Goal: Task Accomplishment & Management: Complete application form

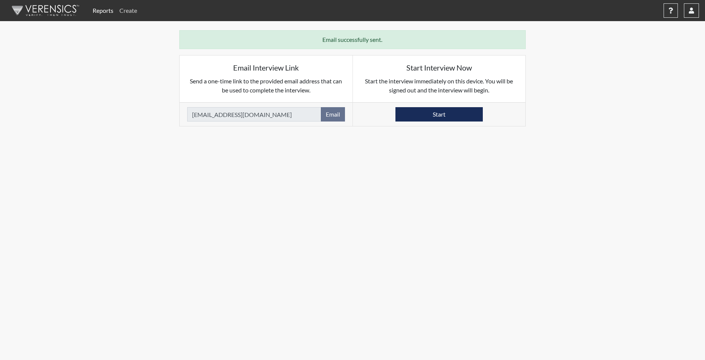
click at [129, 12] on link "Create" at bounding box center [128, 10] width 24 height 15
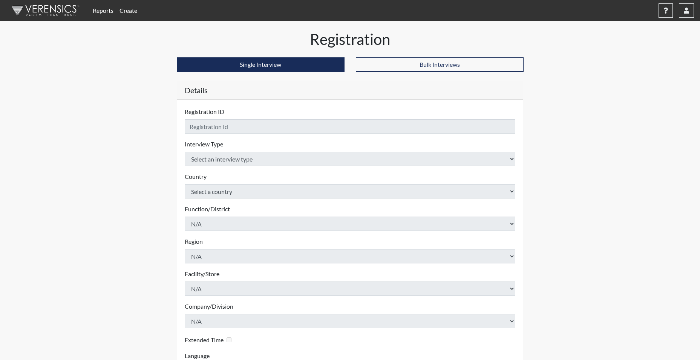
checkbox input "true"
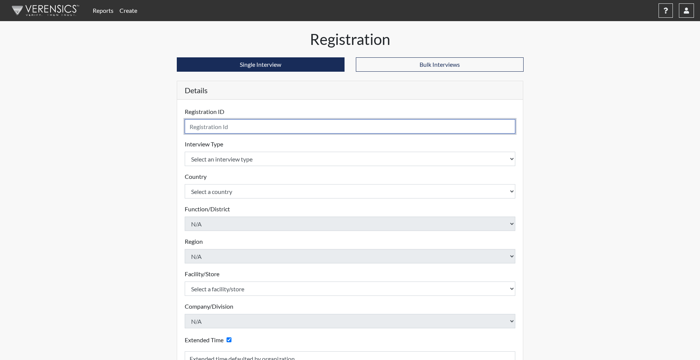
click at [234, 124] on input "text" at bounding box center [350, 126] width 331 height 14
type input "MMARTIN2442"
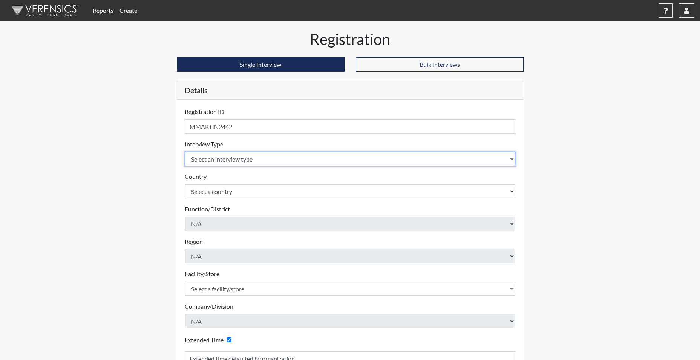
click at [222, 158] on select "Select an interview type Corrections Pre-Employment" at bounding box center [350, 158] width 331 height 14
select select "ff733e93-e1bf-11ea-9c9f-0eff0cf7eb8f"
click at [185, 151] on select "Select an interview type Corrections Pre-Employment" at bounding box center [350, 158] width 331 height 14
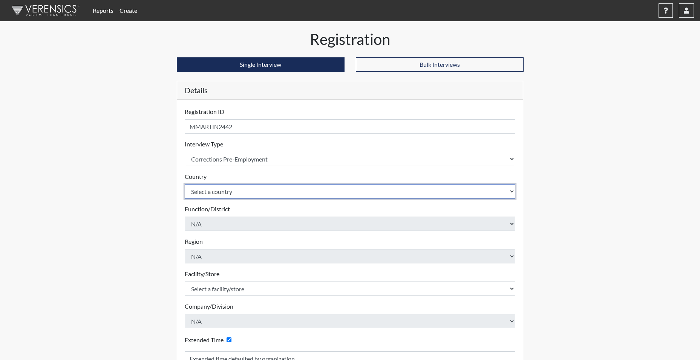
click at [219, 192] on select "Select a country [GEOGRAPHIC_DATA] [GEOGRAPHIC_DATA]" at bounding box center [350, 191] width 331 height 14
select select "united-states-of-[GEOGRAPHIC_DATA]"
click at [185, 184] on select "Select a country [GEOGRAPHIC_DATA] [GEOGRAPHIC_DATA]" at bounding box center [350, 191] width 331 height 14
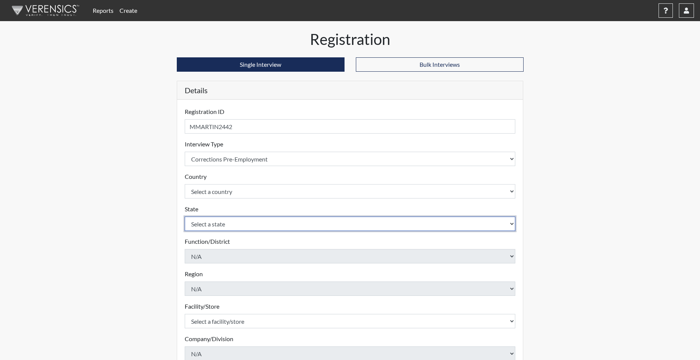
click at [214, 226] on select "Select a state [US_STATE] [US_STATE] [US_STATE] [US_STATE] [US_STATE] [US_STATE…" at bounding box center [350, 223] width 331 height 14
select select "SC"
click at [185, 216] on select "Select a state [US_STATE] [US_STATE] [US_STATE] [US_STATE] [US_STATE] [US_STATE…" at bounding box center [350, 223] width 331 height 14
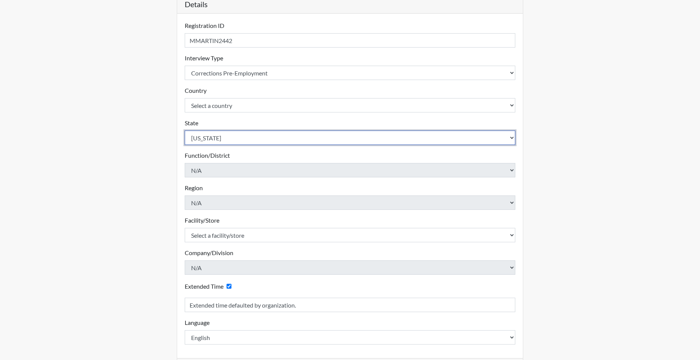
scroll to position [113, 0]
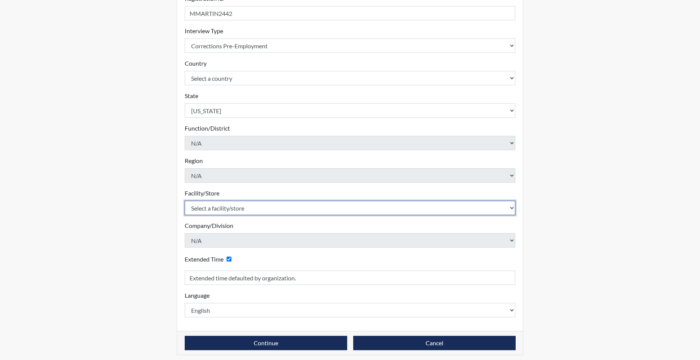
click at [228, 207] on select "Select a facility/store [GEOGRAPHIC_DATA] CI Broad River CI [PERSON_NAME] CI Di…" at bounding box center [350, 207] width 331 height 14
click at [210, 208] on select "Select a facility/store [GEOGRAPHIC_DATA] CI Broad River CI [PERSON_NAME] CI Di…" at bounding box center [350, 207] width 331 height 14
click at [185, 200] on select "Select a facility/store [GEOGRAPHIC_DATA] CI Broad River CI [PERSON_NAME] CI Di…" at bounding box center [350, 207] width 331 height 14
drag, startPoint x: 231, startPoint y: 201, endPoint x: 230, endPoint y: 206, distance: 5.4
click at [231, 202] on select "Select a facility/store [GEOGRAPHIC_DATA] CI Broad River CI [PERSON_NAME] CI Di…" at bounding box center [350, 207] width 331 height 14
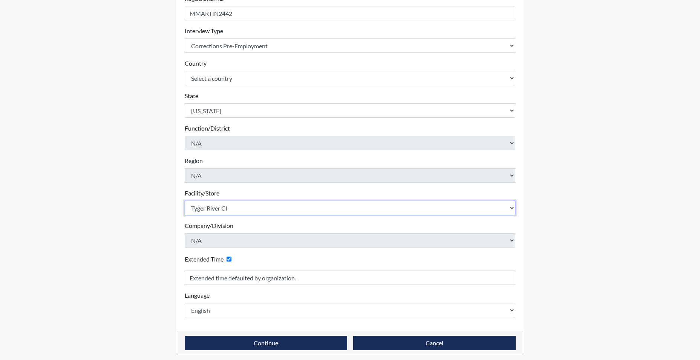
click at [229, 208] on select "Select a facility/store [GEOGRAPHIC_DATA] CI Broad River CI [PERSON_NAME] CI Di…" at bounding box center [350, 207] width 331 height 14
click at [227, 209] on select "Select a facility/store [GEOGRAPHIC_DATA] CI Broad River CI [PERSON_NAME] CI Di…" at bounding box center [350, 207] width 331 height 14
click at [228, 208] on select "Select a facility/store [GEOGRAPHIC_DATA] CI Broad River CI [PERSON_NAME] CI Di…" at bounding box center [350, 207] width 331 height 14
select select "534aed5c-2435-46c7-8f23-93a4da2bf355"
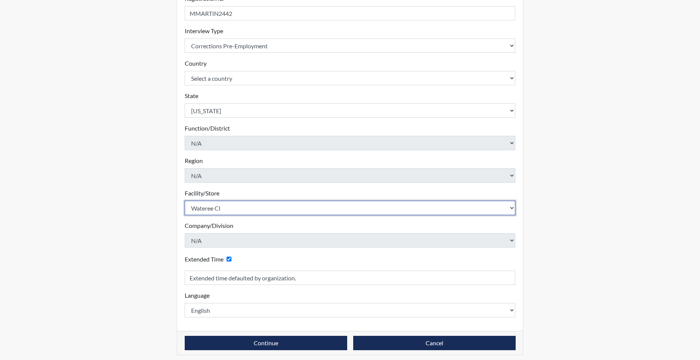
click at [185, 200] on select "Select a facility/store [GEOGRAPHIC_DATA] CI Broad River CI [PERSON_NAME] CI Di…" at bounding box center [350, 207] width 331 height 14
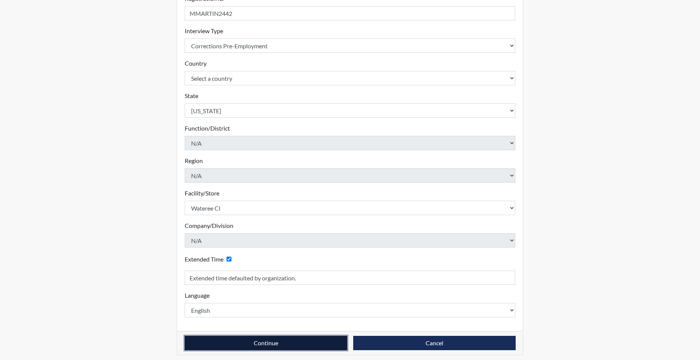
click at [230, 339] on button "Continue" at bounding box center [266, 342] width 162 height 14
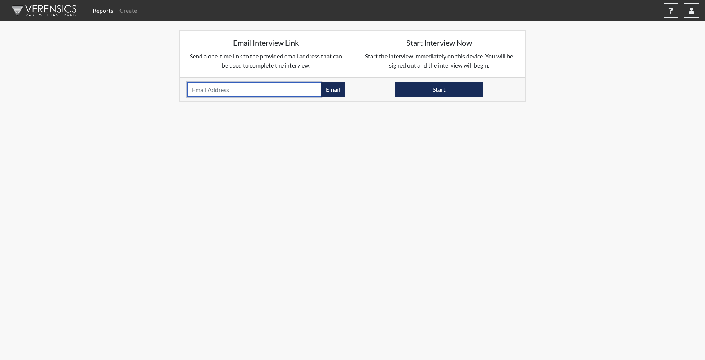
click at [208, 91] on input "email" at bounding box center [254, 89] width 134 height 14
type input "12MARQUITTA.MARTIN@GMAIL.COM"
click at [336, 92] on button "Email" at bounding box center [333, 89] width 24 height 14
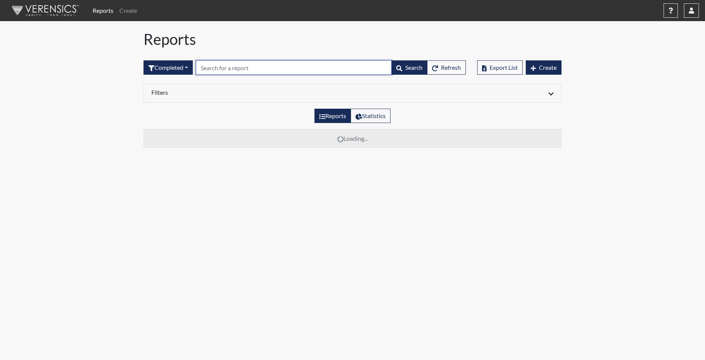
click at [225, 67] on input "text" at bounding box center [294, 67] width 196 height 14
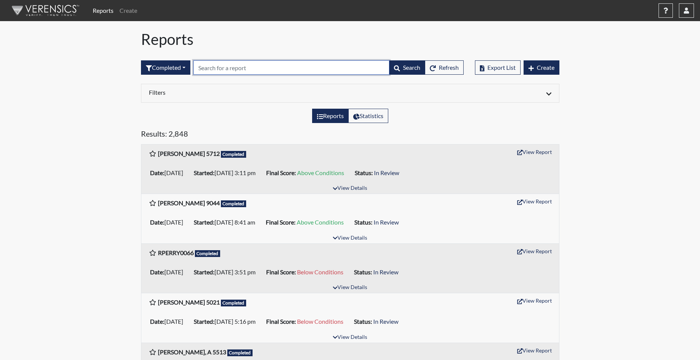
click at [208, 69] on input "text" at bounding box center [291, 67] width 196 height 14
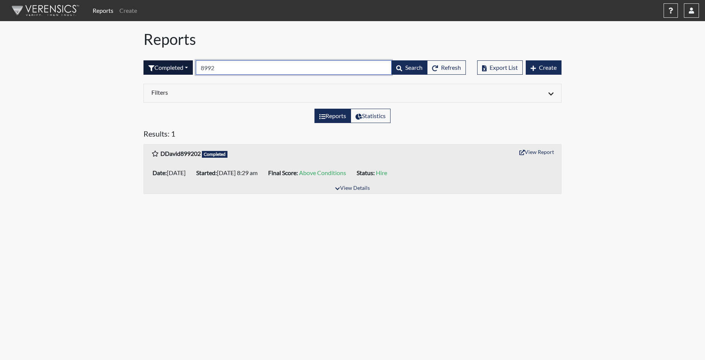
type input "8992"
click at [166, 68] on button "Completed" at bounding box center [168, 67] width 49 height 14
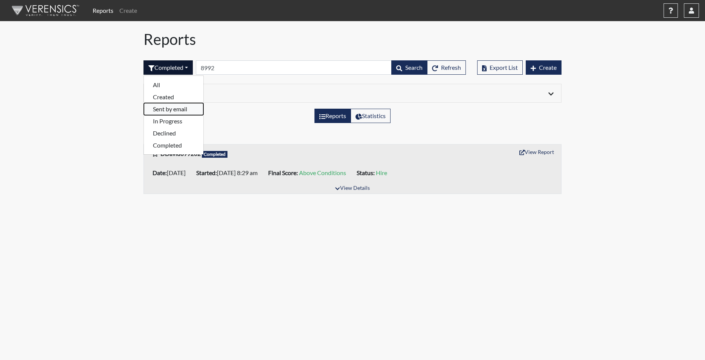
click at [172, 109] on button "Sent by email" at bounding box center [174, 109] width 60 height 12
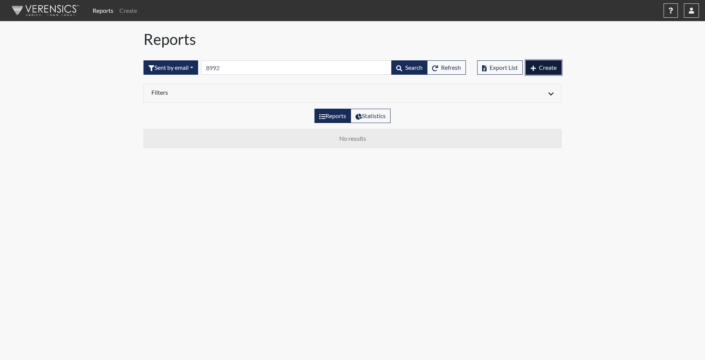
click at [551, 71] on button "Create" at bounding box center [544, 67] width 36 height 14
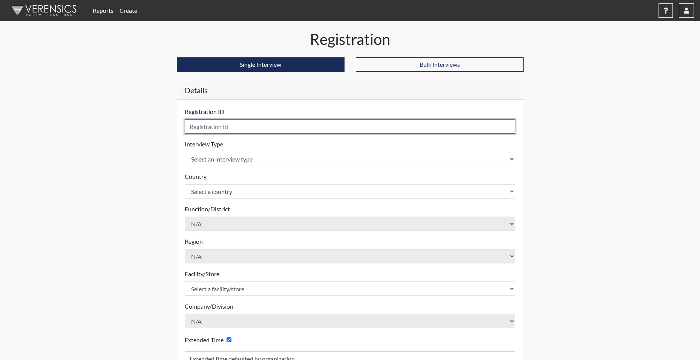
click at [211, 127] on input "text" at bounding box center [350, 126] width 331 height 14
type input "zgeddings"
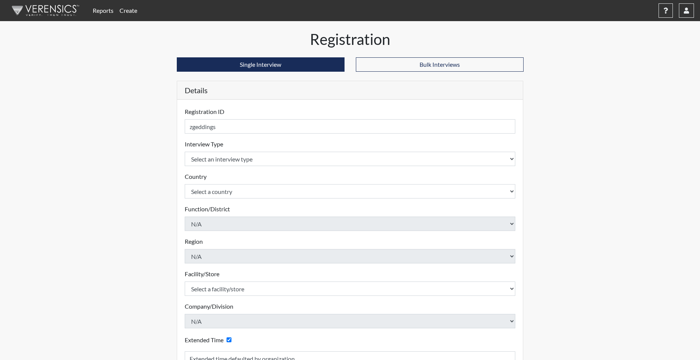
click at [98, 6] on link "Reports" at bounding box center [103, 10] width 27 height 15
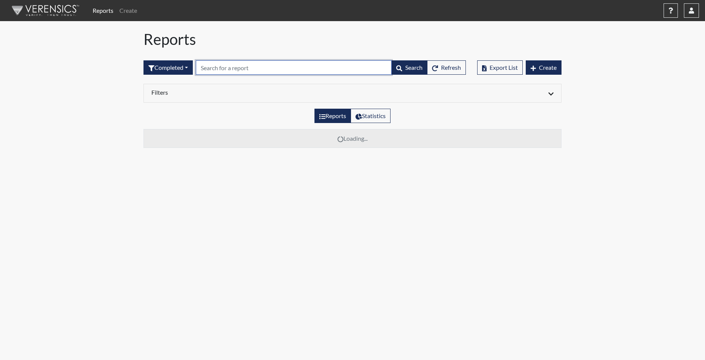
click at [213, 70] on input "text" at bounding box center [294, 67] width 196 height 14
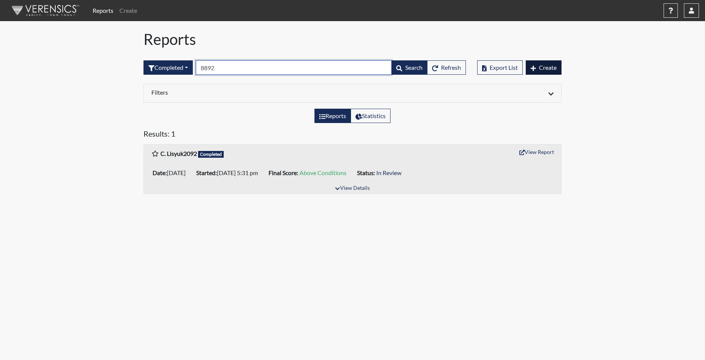
type input "8892"
click at [543, 70] on span "Create" at bounding box center [548, 67] width 18 height 7
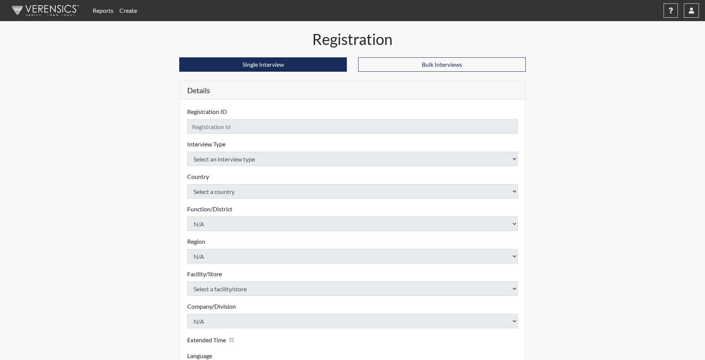
checkbox input "true"
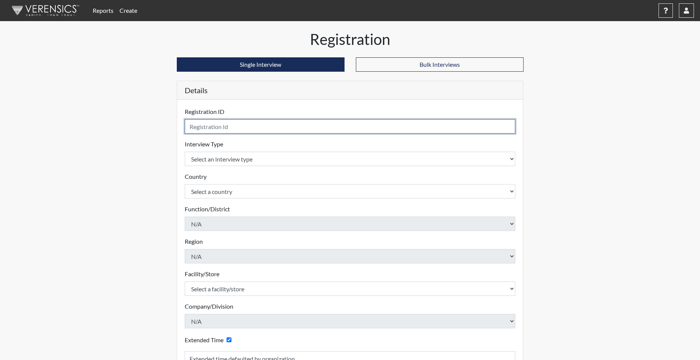
click at [209, 127] on input "text" at bounding box center [350, 126] width 331 height 14
type input "zgeddings8892"
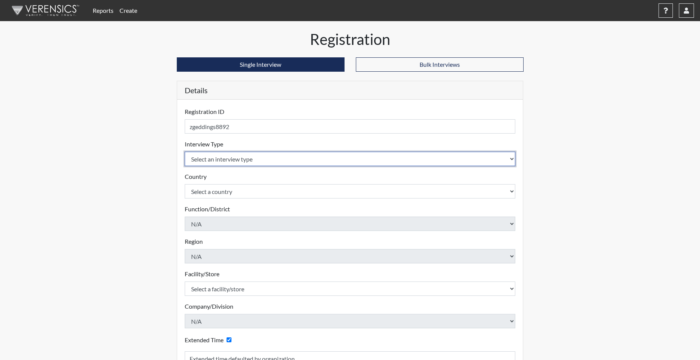
click at [219, 162] on select "Select an interview type Corrections Pre-Employment" at bounding box center [350, 158] width 331 height 14
select select "ff733e93-e1bf-11ea-9c9f-0eff0cf7eb8f"
click at [185, 151] on select "Select an interview type Corrections Pre-Employment" at bounding box center [350, 158] width 331 height 14
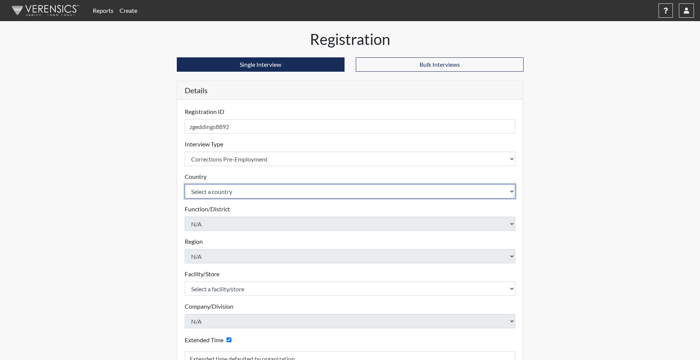
click at [210, 188] on select "Select a country [GEOGRAPHIC_DATA] [GEOGRAPHIC_DATA]" at bounding box center [350, 191] width 331 height 14
select select "united-states-of-[GEOGRAPHIC_DATA]"
click at [185, 184] on select "Select a country [GEOGRAPHIC_DATA] [GEOGRAPHIC_DATA]" at bounding box center [350, 191] width 331 height 14
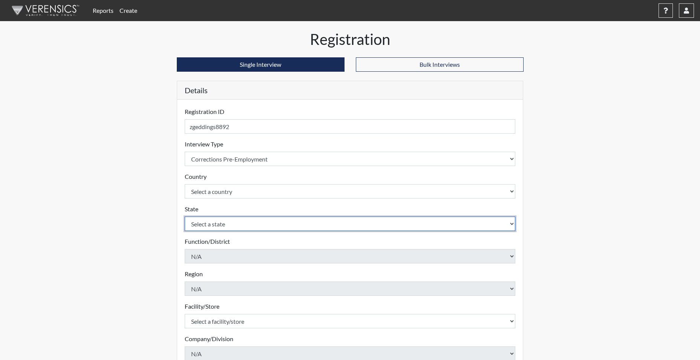
click at [212, 225] on select "Select a state [US_STATE] [US_STATE] [US_STATE] [US_STATE] [US_STATE] [US_STATE…" at bounding box center [350, 223] width 331 height 14
select select "SC"
click at [185, 216] on select "Select a state [US_STATE] [US_STATE] [US_STATE] [US_STATE] [US_STATE] [US_STATE…" at bounding box center [350, 223] width 331 height 14
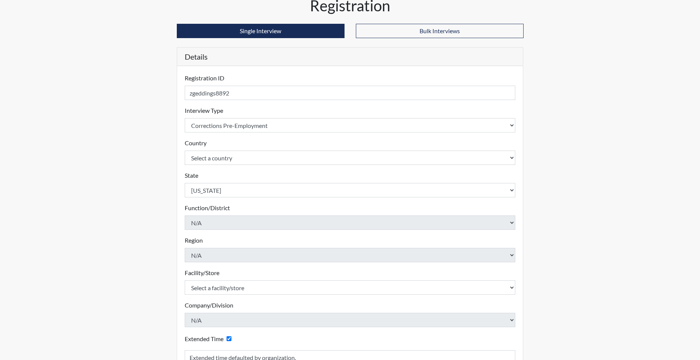
scroll to position [27, 0]
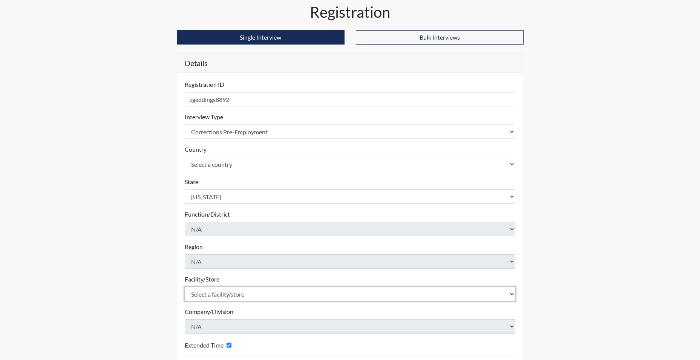
click at [213, 292] on select "Select a facility/store [GEOGRAPHIC_DATA] CI Broad River CI [PERSON_NAME] CI Di…" at bounding box center [350, 293] width 331 height 14
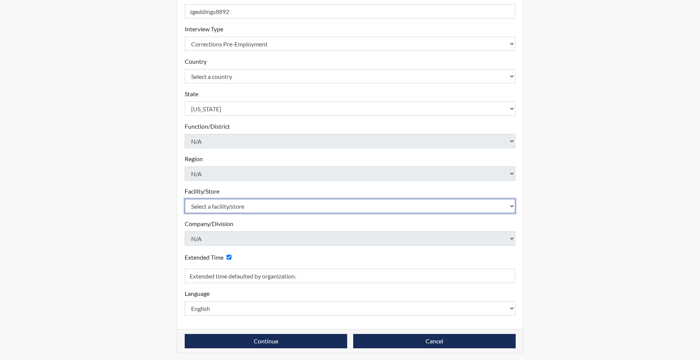
scroll to position [117, 0]
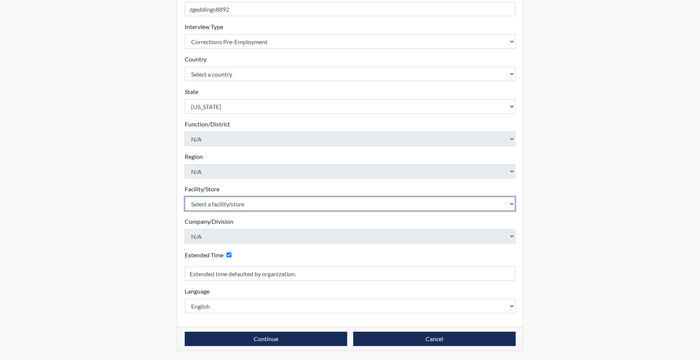
click at [203, 200] on select "Select a facility/store [GEOGRAPHIC_DATA] CI Broad River CI [PERSON_NAME] CI Di…" at bounding box center [350, 203] width 331 height 14
select select "e94c7925-c7cb-48ed-86f9-8be77b117e87"
click at [185, 196] on select "Select a facility/store [GEOGRAPHIC_DATA] CI Broad River CI [PERSON_NAME] CI Di…" at bounding box center [350, 203] width 331 height 14
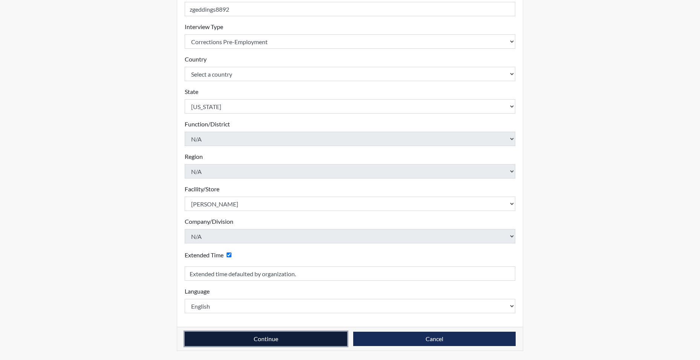
click at [242, 338] on button "Continue" at bounding box center [266, 338] width 162 height 14
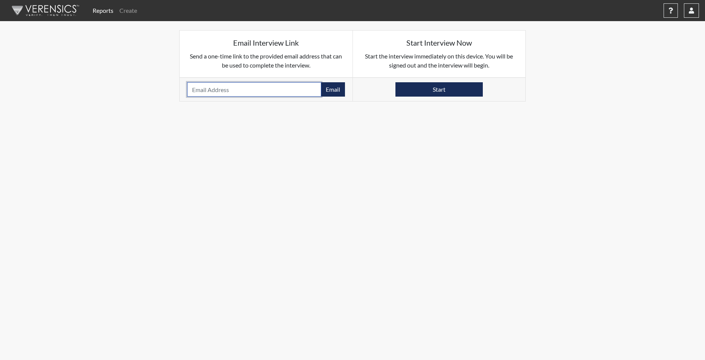
click at [224, 92] on input "email" at bounding box center [254, 89] width 134 height 14
type input "[PERSON_NAME][EMAIL_ADDRESS][DOMAIN_NAME]"
click at [331, 89] on button "Email" at bounding box center [333, 89] width 24 height 14
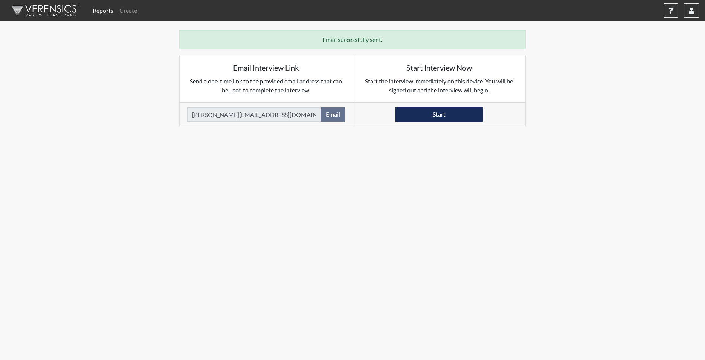
click at [104, 8] on link "Reports" at bounding box center [103, 10] width 27 height 15
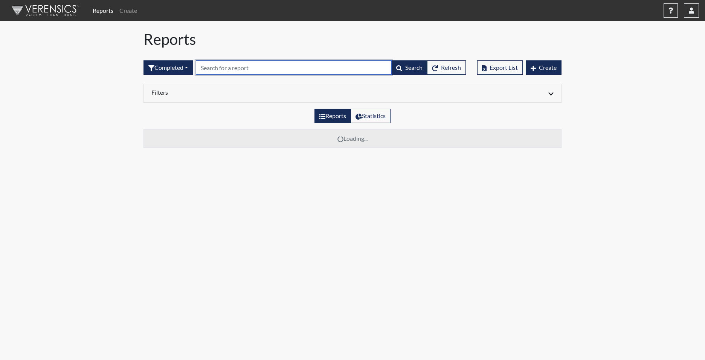
click at [219, 64] on input "text" at bounding box center [294, 67] width 196 height 14
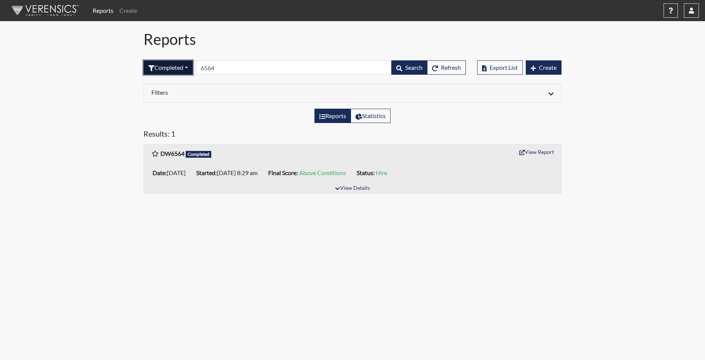
click at [164, 66] on button "Completed" at bounding box center [168, 67] width 49 height 14
click at [169, 108] on button "Sent by email" at bounding box center [174, 109] width 60 height 12
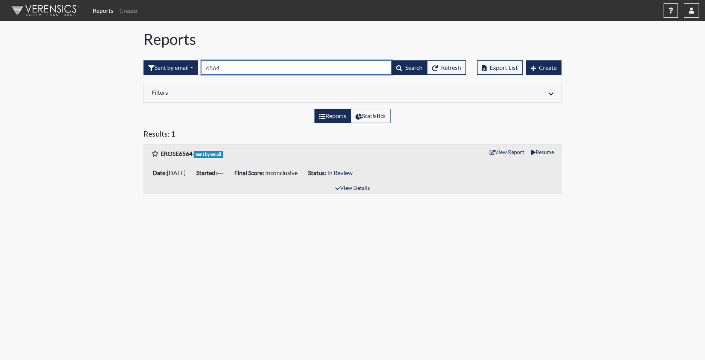
drag, startPoint x: 230, startPoint y: 69, endPoint x: 201, endPoint y: 67, distance: 28.7
click at [204, 67] on input "6564" at bounding box center [296, 67] width 191 height 14
drag, startPoint x: 226, startPoint y: 65, endPoint x: 203, endPoint y: 65, distance: 23.0
click at [203, 65] on form "Sent by email All Created Sent by email In Progress Declined Completed 3223 Sea…" at bounding box center [305, 67] width 323 height 14
click at [229, 58] on div "Sent by email All Created Sent by email In Progress Declined Completed 2442 Sea…" at bounding box center [305, 67] width 323 height 32
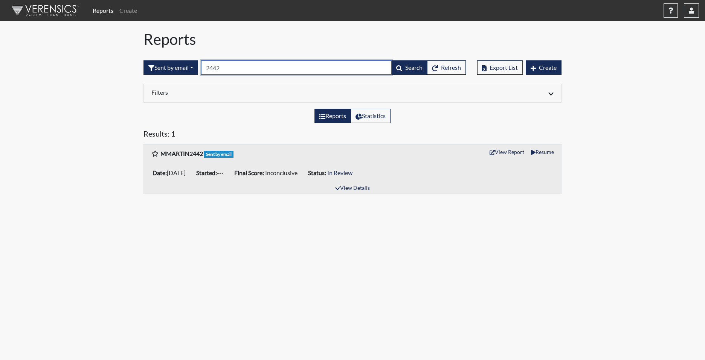
click at [227, 66] on input "2442" at bounding box center [296, 67] width 191 height 14
drag, startPoint x: 229, startPoint y: 64, endPoint x: 206, endPoint y: 66, distance: 22.7
click at [206, 66] on input "2442" at bounding box center [296, 67] width 191 height 14
drag, startPoint x: 223, startPoint y: 66, endPoint x: 208, endPoint y: 66, distance: 14.7
click at [208, 66] on input "6644" at bounding box center [296, 67] width 191 height 14
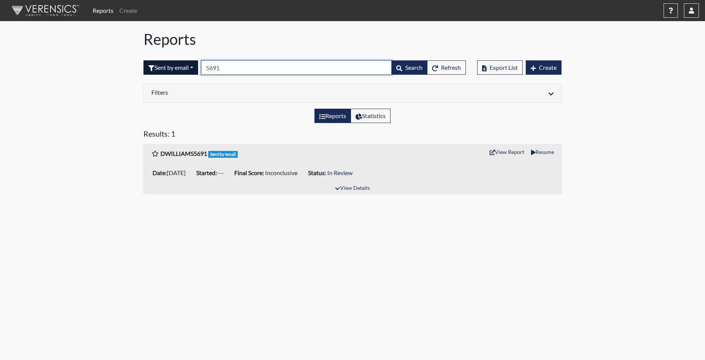
drag, startPoint x: 227, startPoint y: 69, endPoint x: 187, endPoint y: 64, distance: 40.2
click at [187, 64] on form "Sent by email All Created Sent by email In Progress Declined Completed 5691 Sea…" at bounding box center [305, 67] width 323 height 14
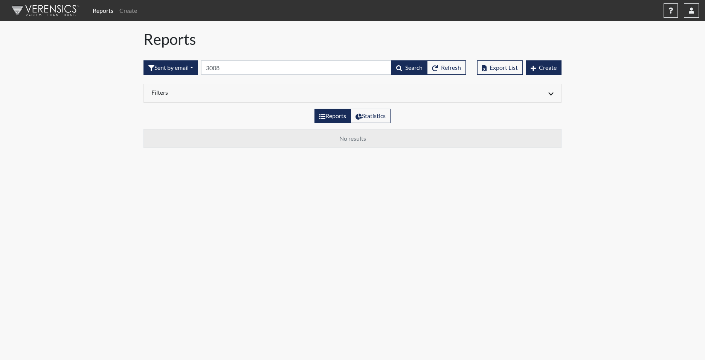
click at [173, 76] on div "Sent by email All Created Sent by email In Progress Declined Completed 3008 Sea…" at bounding box center [305, 67] width 323 height 32
click at [177, 67] on button "Sent by email" at bounding box center [171, 67] width 55 height 14
click at [166, 145] on button "Completed" at bounding box center [174, 145] width 60 height 12
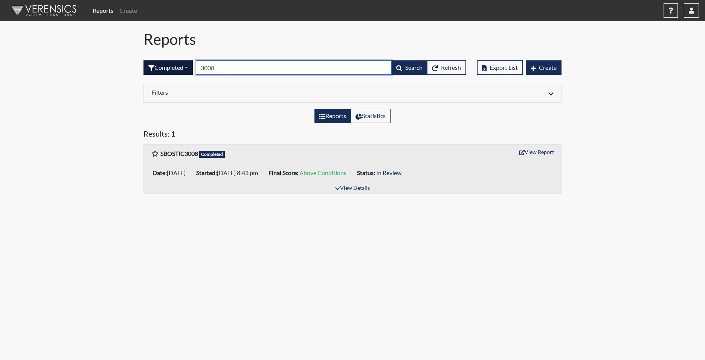
drag, startPoint x: 234, startPoint y: 67, endPoint x: 193, endPoint y: 65, distance: 40.4
click at [193, 65] on form "Completed All Created Sent by email In Progress Declined Completed 3008 Search …" at bounding box center [305, 67] width 323 height 14
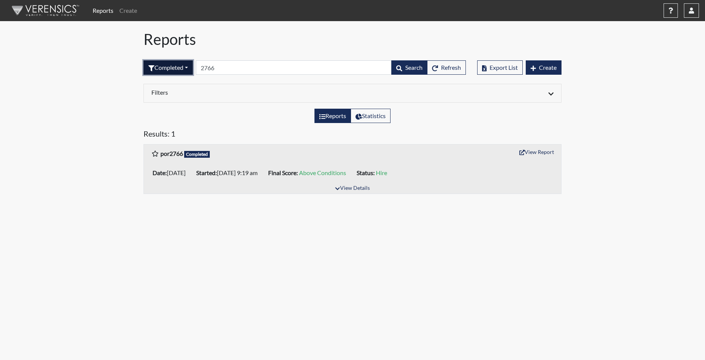
click at [175, 68] on button "Completed" at bounding box center [168, 67] width 49 height 14
click at [174, 110] on button "Sent by email" at bounding box center [174, 109] width 60 height 12
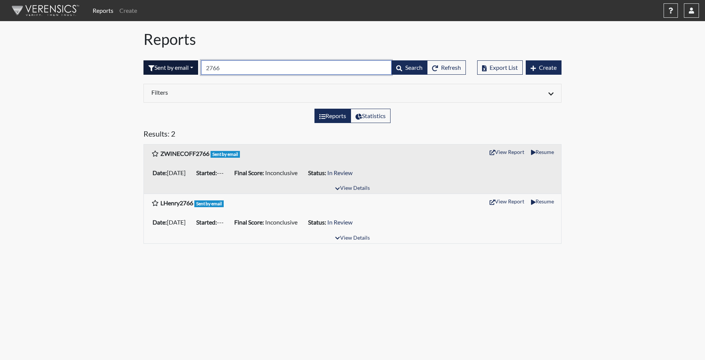
drag, startPoint x: 229, startPoint y: 72, endPoint x: 197, endPoint y: 66, distance: 31.9
click at [200, 66] on form "Sent by email All Created Sent by email In Progress Declined Completed 2766 Sea…" at bounding box center [305, 67] width 323 height 14
drag, startPoint x: 231, startPoint y: 67, endPoint x: 202, endPoint y: 67, distance: 29.0
click at [202, 67] on form "Sent by email All Created Sent by email In Progress Declined Completed 6650 Sea…" at bounding box center [305, 67] width 323 height 14
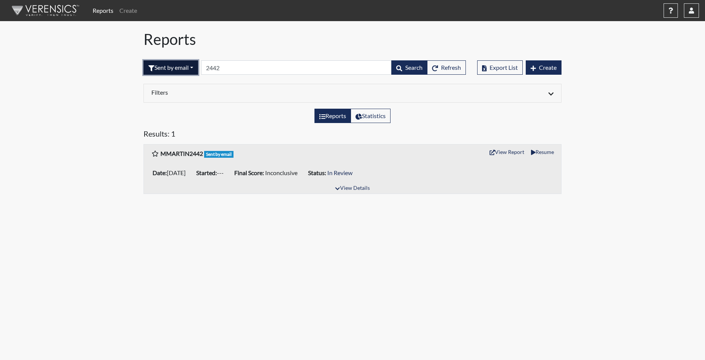
click at [179, 67] on button "Sent by email" at bounding box center [171, 67] width 55 height 14
click at [169, 144] on button "Completed" at bounding box center [174, 145] width 60 height 12
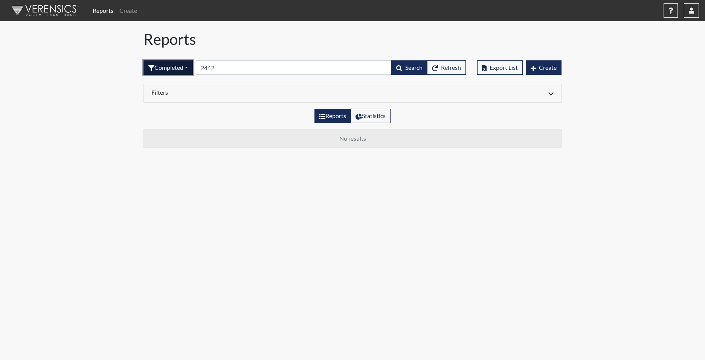
click at [181, 72] on button "Completed" at bounding box center [168, 67] width 49 height 14
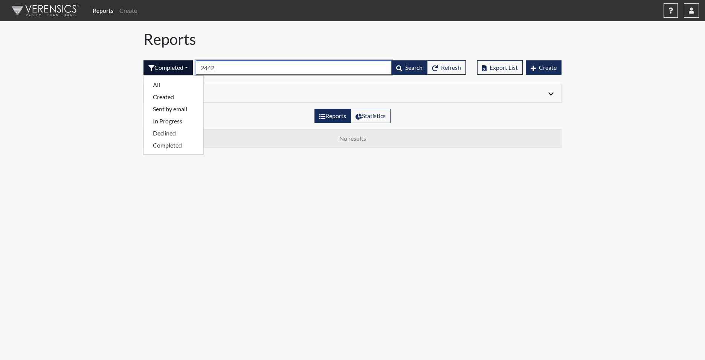
drag, startPoint x: 225, startPoint y: 66, endPoint x: 199, endPoint y: 69, distance: 26.9
click at [199, 69] on input "2442" at bounding box center [294, 67] width 196 height 14
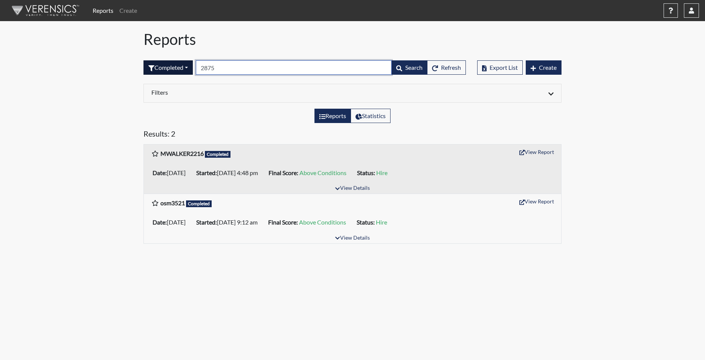
type input "2875"
click at [170, 69] on button "Completed" at bounding box center [168, 67] width 49 height 14
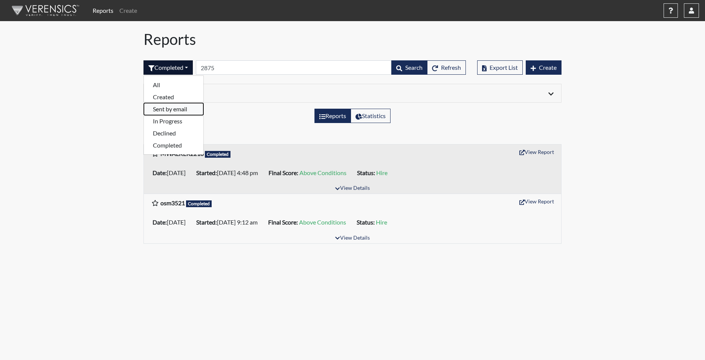
click at [185, 111] on button "Sent by email" at bounding box center [174, 109] width 60 height 12
